Goal: Task Accomplishment & Management: Manage account settings

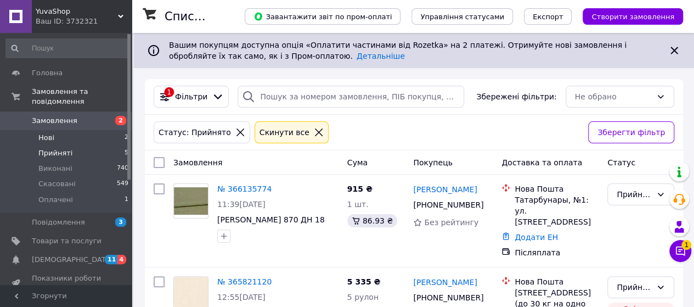
click at [68, 130] on li "Нові 2" at bounding box center [67, 137] width 135 height 15
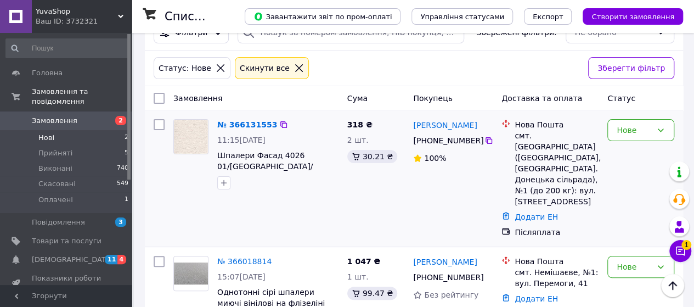
scroll to position [92, 0]
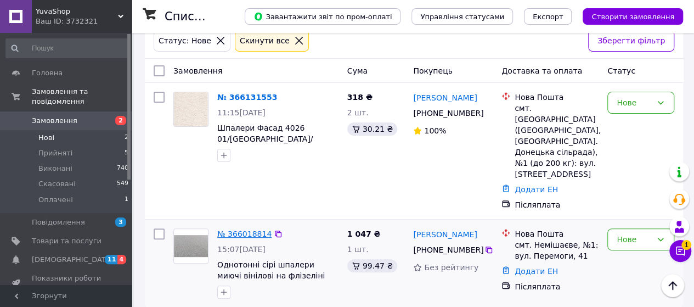
click at [247, 229] on link "№ 366018814" at bounding box center [244, 233] width 54 height 9
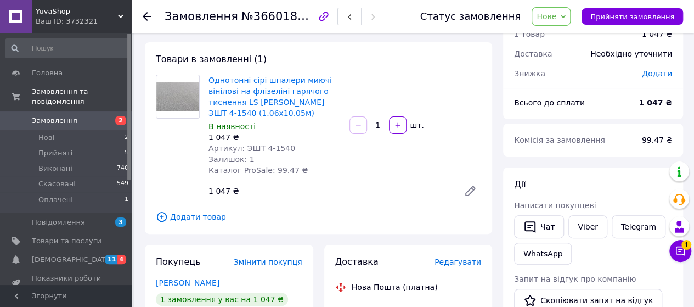
scroll to position [47, 0]
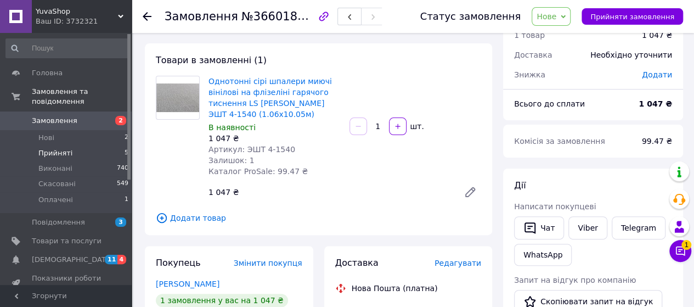
click at [70, 145] on li "Прийняті 5" at bounding box center [67, 152] width 135 height 15
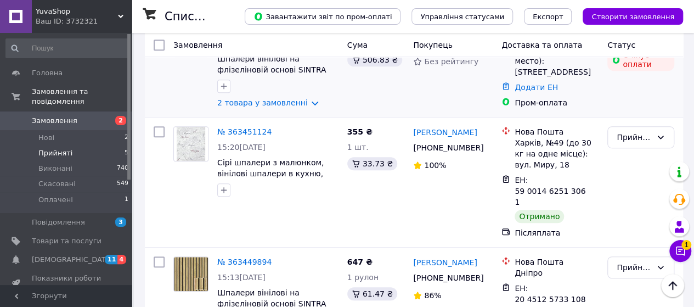
scroll to position [286, 0]
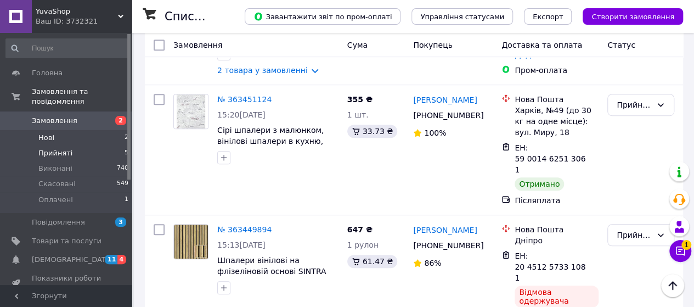
click at [69, 130] on li "Нові 2" at bounding box center [67, 137] width 135 height 15
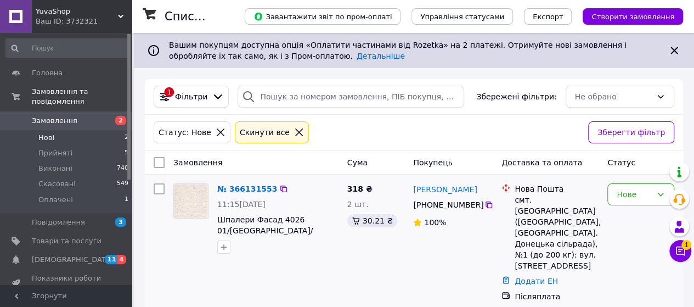
scroll to position [92, 0]
